Goal: Go to known website: Go to known website

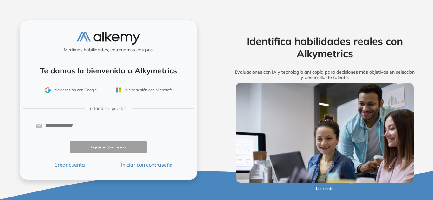
click at [78, 92] on button "Iniciar sesión con Google" at bounding box center [71, 90] width 60 height 15
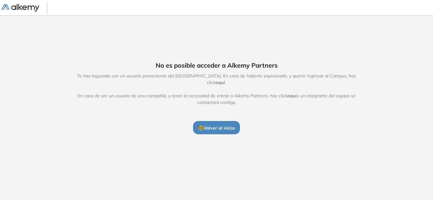
click at [200, 127] on span "🤓 Volver al inicio" at bounding box center [216, 128] width 37 height 6
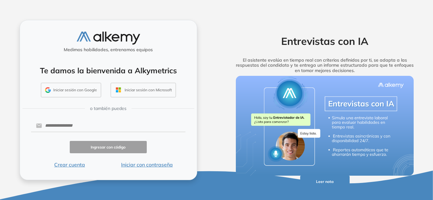
click at [78, 92] on button "Iniciar sesión con Google" at bounding box center [71, 90] width 60 height 15
